Goal: Task Accomplishment & Management: Manage account settings

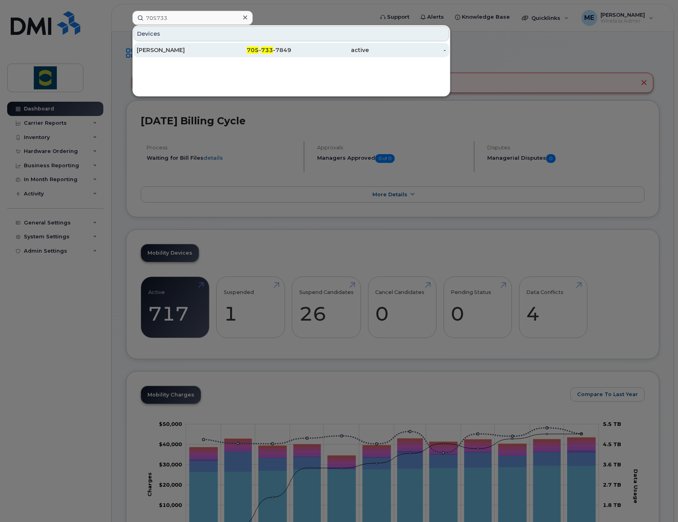
type input "705733"
click at [198, 50] on div "Cody Armstrong" at bounding box center [176, 50] width 78 height 8
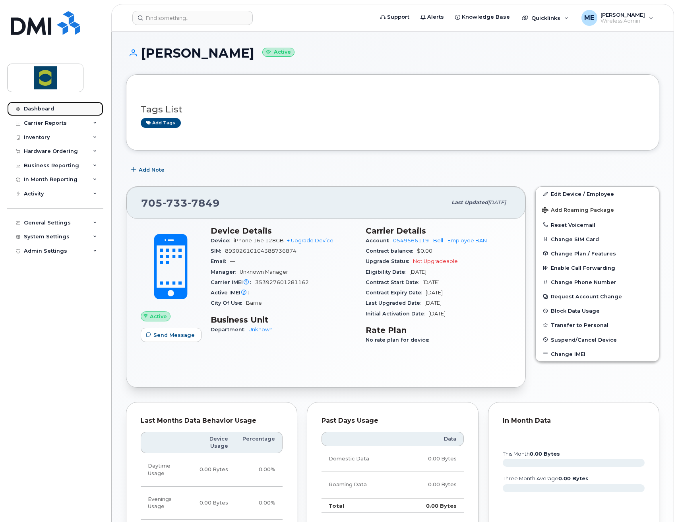
click at [52, 109] on div "Dashboard" at bounding box center [39, 109] width 30 height 6
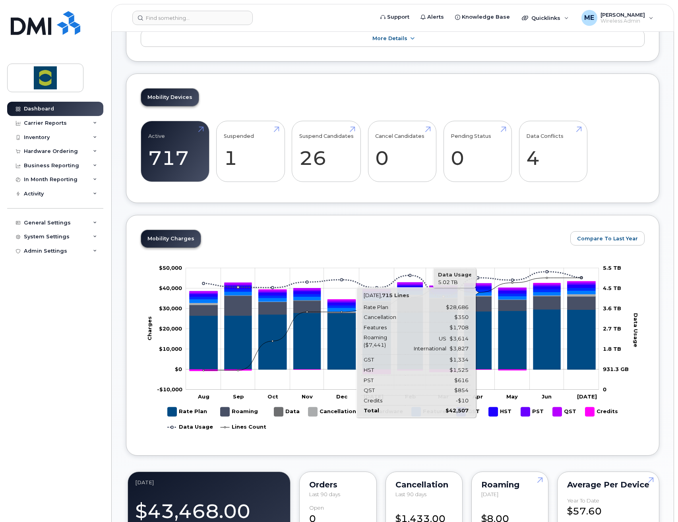
scroll to position [40, 0]
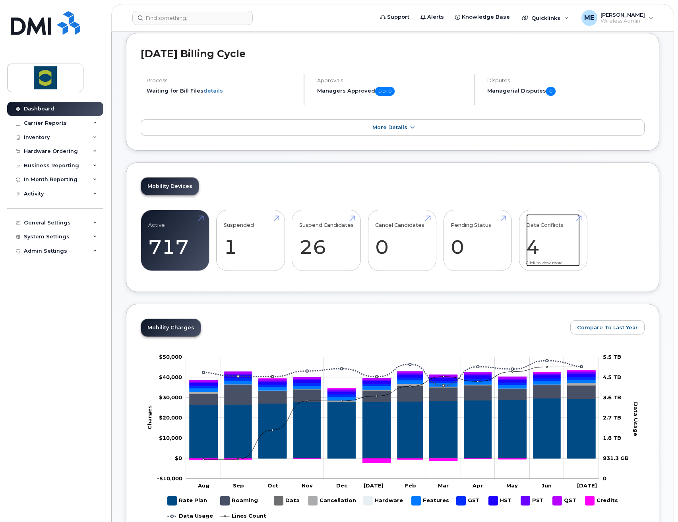
click at [533, 248] on link "Data Conflicts 4" at bounding box center [553, 240] width 54 height 52
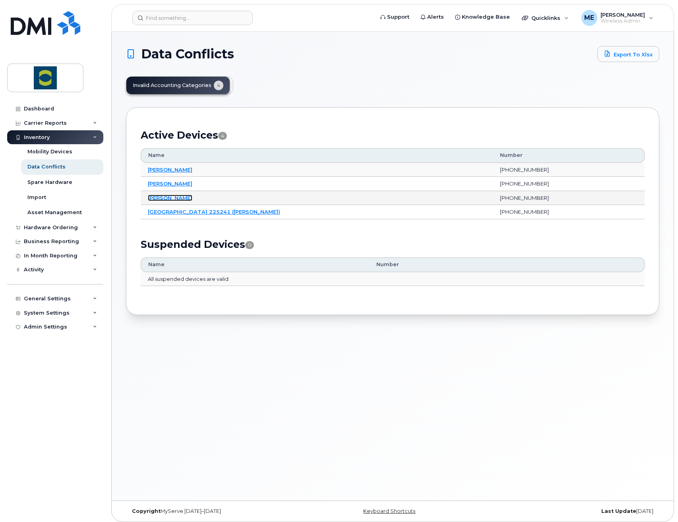
click at [183, 200] on link "Cody Armstrong" at bounding box center [170, 198] width 45 height 6
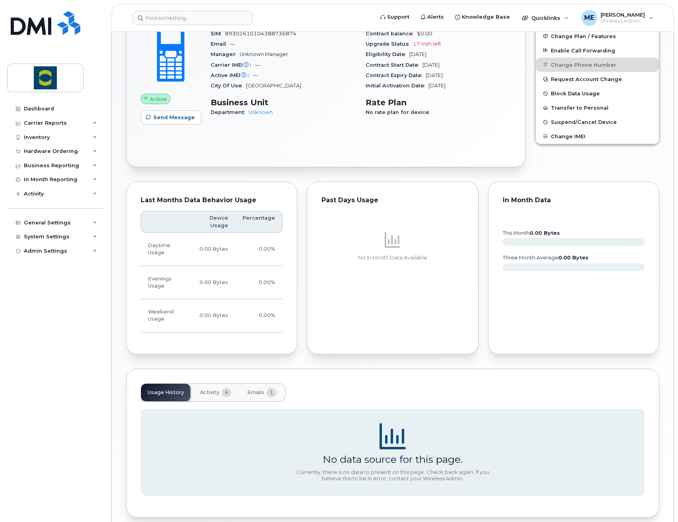
scroll to position [271, 0]
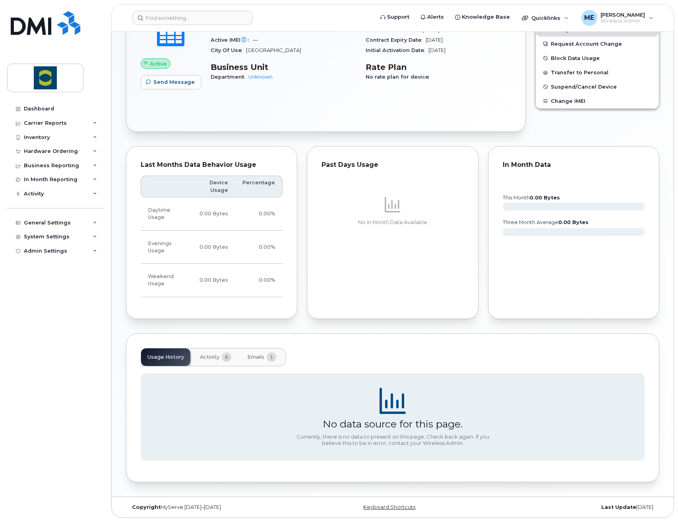
click at [269, 359] on span "1" at bounding box center [272, 358] width 10 height 10
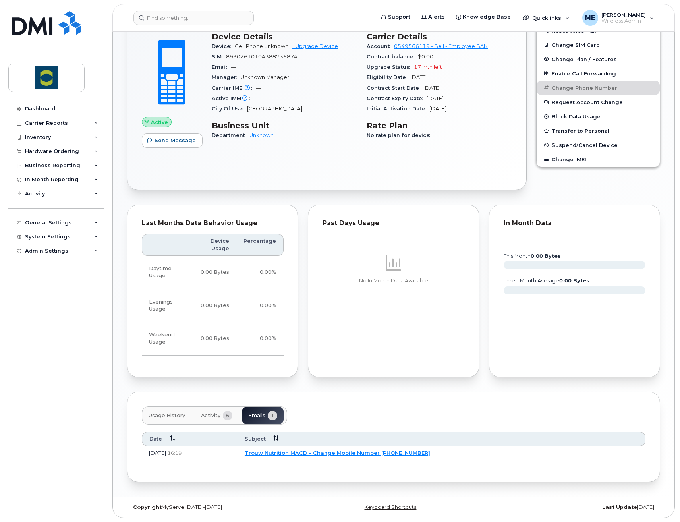
scroll to position [213, 0]
click at [339, 453] on link "Trouw Nutrition MACD - Change Mobile Number 2262613397" at bounding box center [337, 453] width 186 height 6
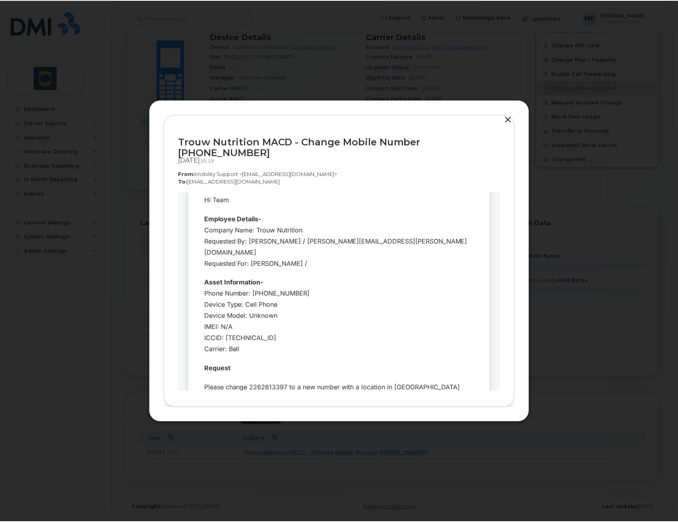
scroll to position [10, 0]
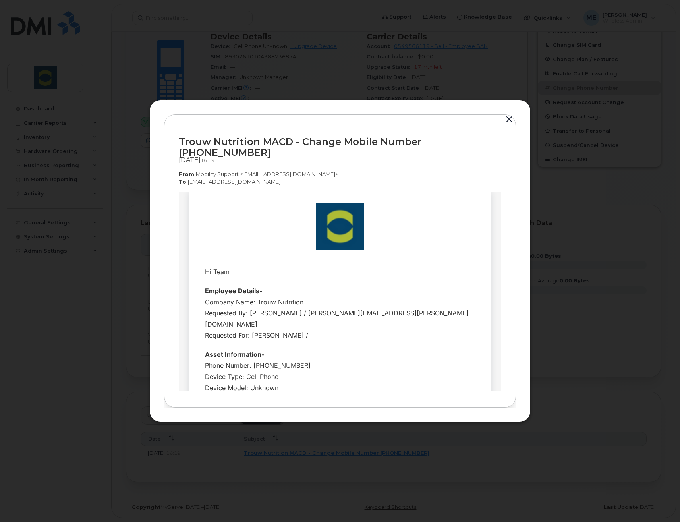
click at [510, 125] on button "button" at bounding box center [510, 119] width 12 height 11
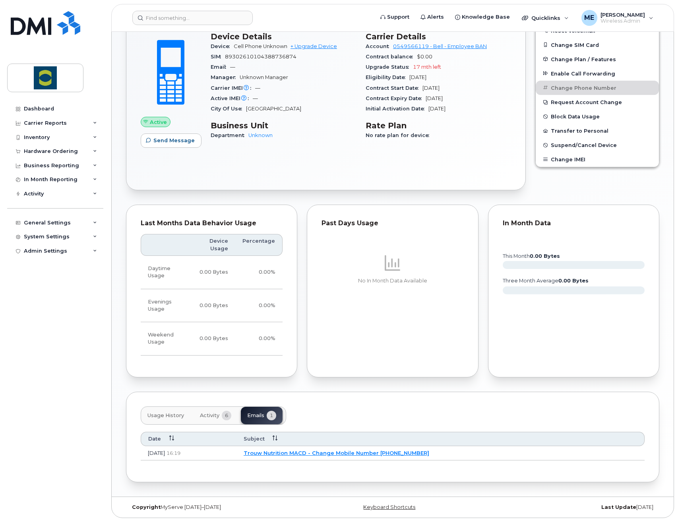
click at [211, 418] on span "Activity" at bounding box center [209, 416] width 19 height 6
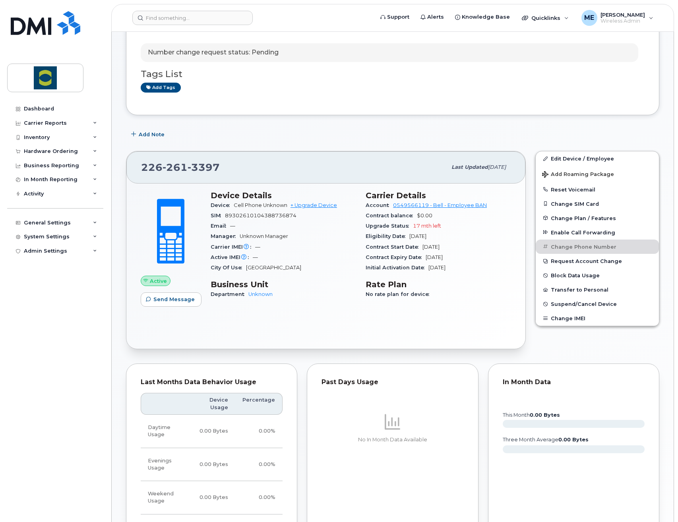
scroll to position [0, 0]
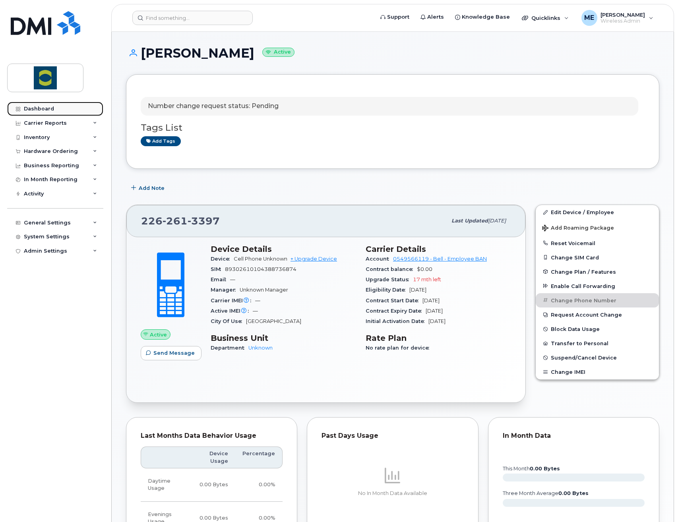
click at [43, 110] on div "Dashboard" at bounding box center [39, 109] width 30 height 6
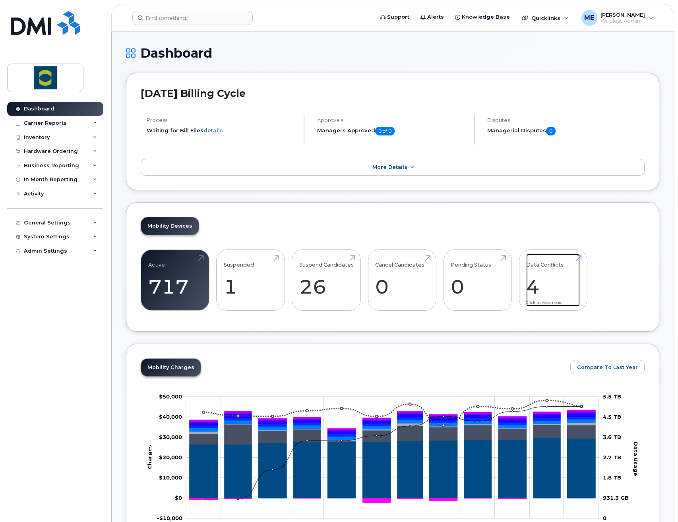
click at [537, 291] on link "Data Conflicts 4" at bounding box center [553, 280] width 54 height 52
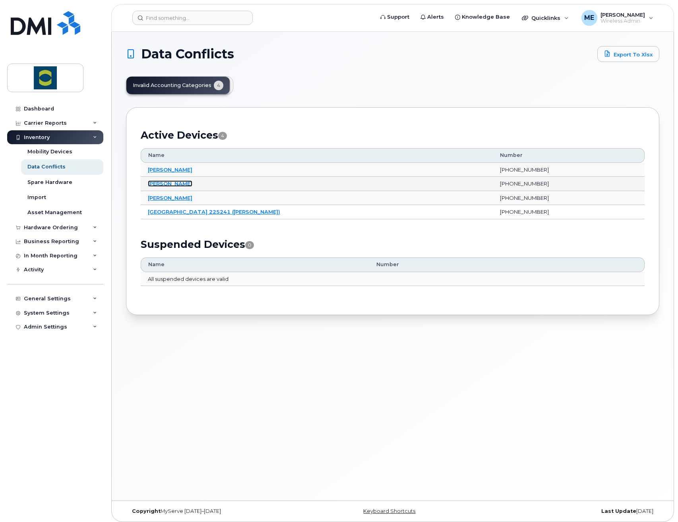
click at [184, 183] on link "[PERSON_NAME]" at bounding box center [170, 183] width 45 height 6
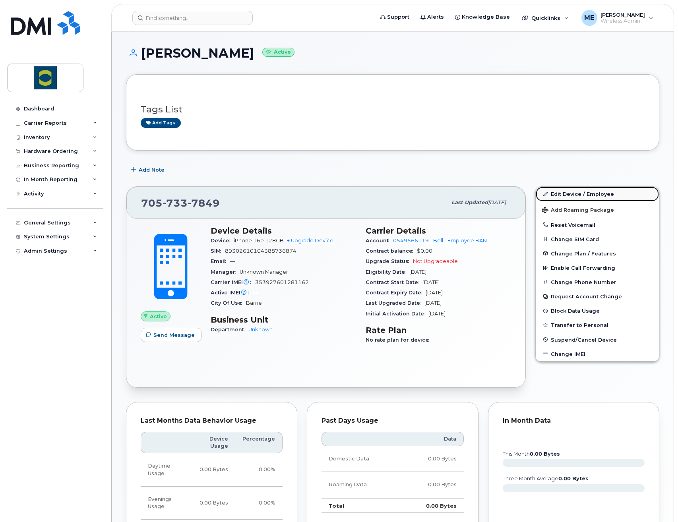
click at [588, 196] on link "Edit Device / Employee" at bounding box center [597, 194] width 123 height 14
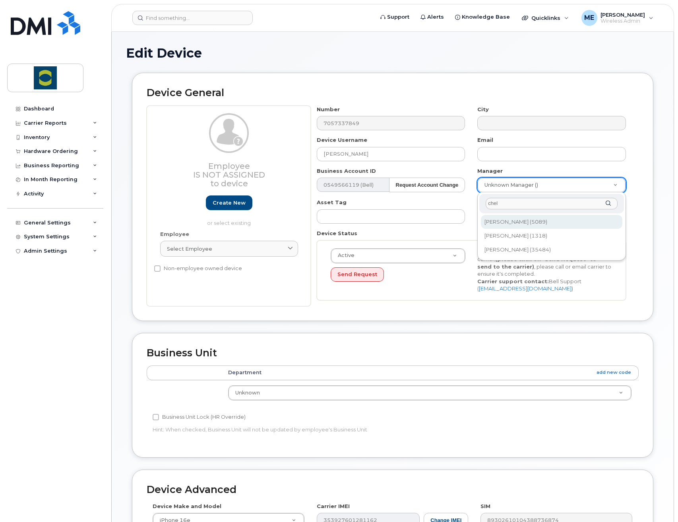
type input "chel"
type input "1985060"
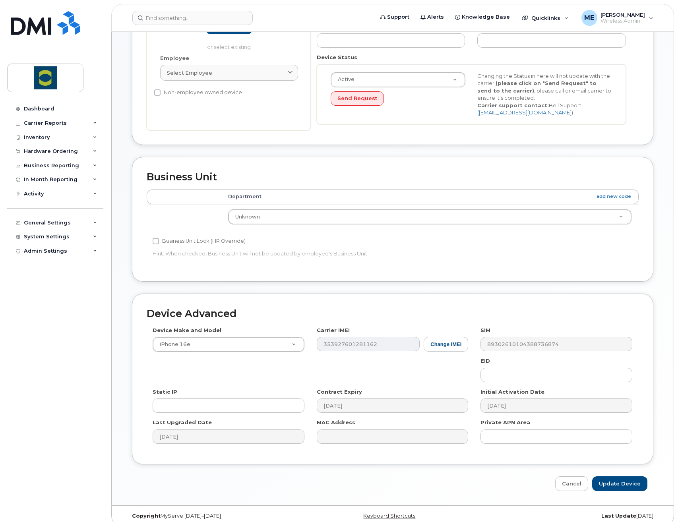
scroll to position [185, 0]
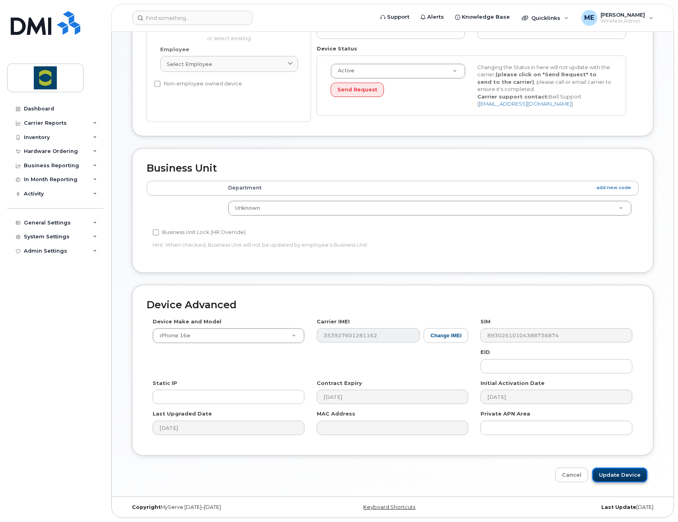
click at [633, 481] on input "Update Device" at bounding box center [619, 475] width 55 height 15
type input "Saving..."
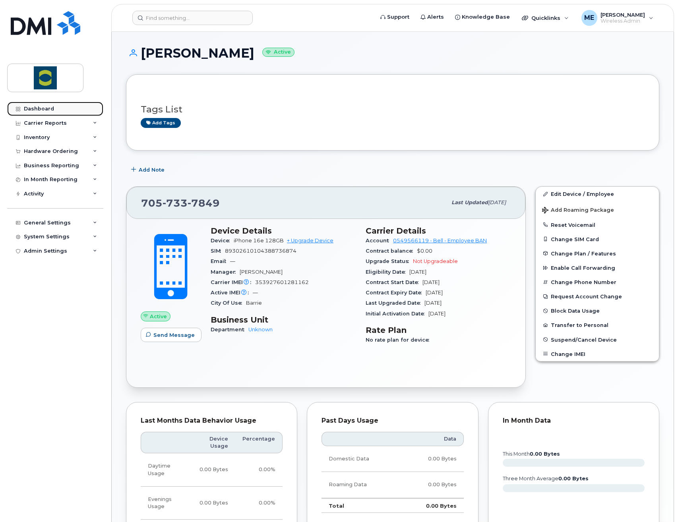
click at [42, 109] on div "Dashboard" at bounding box center [39, 109] width 30 height 6
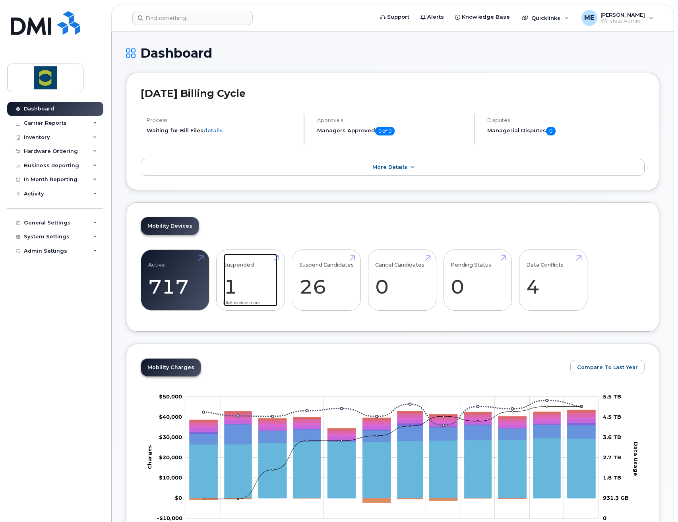
click at [227, 293] on link "Suspended 1" at bounding box center [251, 280] width 54 height 52
